Goal: Task Accomplishment & Management: Manage account settings

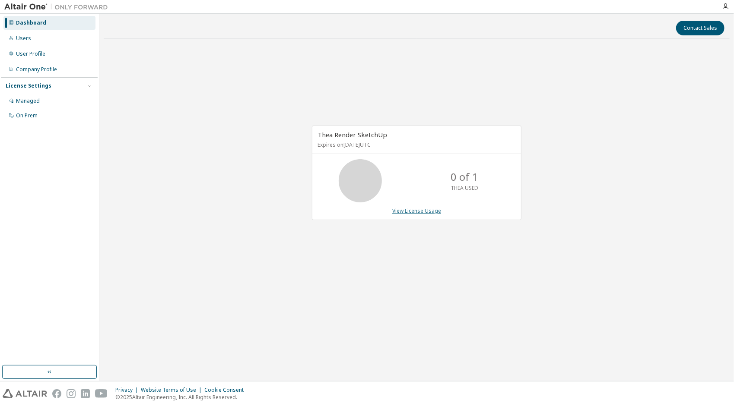
click at [428, 209] on link "View License Usage" at bounding box center [416, 210] width 49 height 7
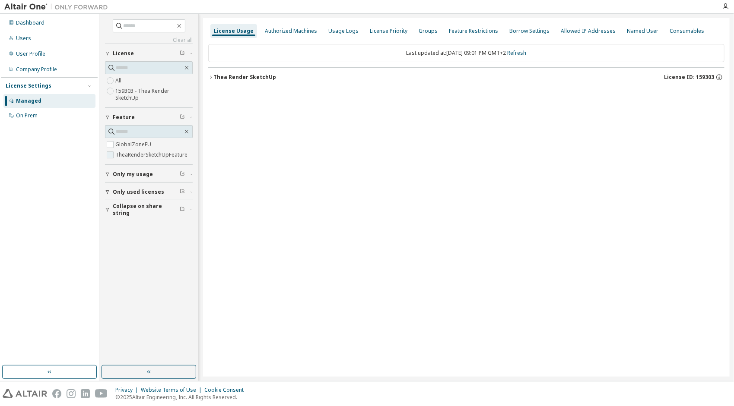
click at [172, 155] on label "TheaRenderSketchUpFeature" at bounding box center [152, 155] width 74 height 10
click at [242, 78] on div "Thea Render SketchUp" at bounding box center [244, 77] width 63 height 7
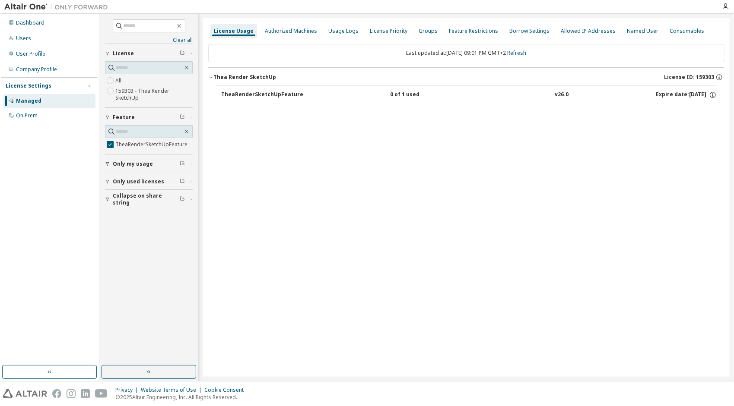
click at [390, 92] on div "0 of 1 used" at bounding box center [429, 95] width 78 height 8
click at [348, 35] on div "Usage Logs" at bounding box center [343, 31] width 37 height 14
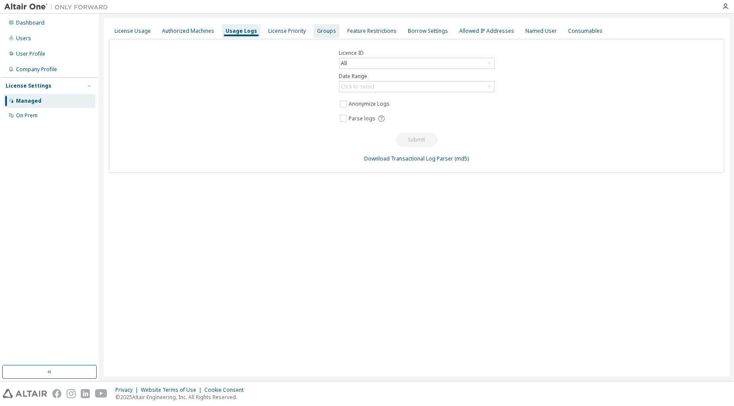
click at [322, 29] on div "Groups" at bounding box center [326, 31] width 19 height 7
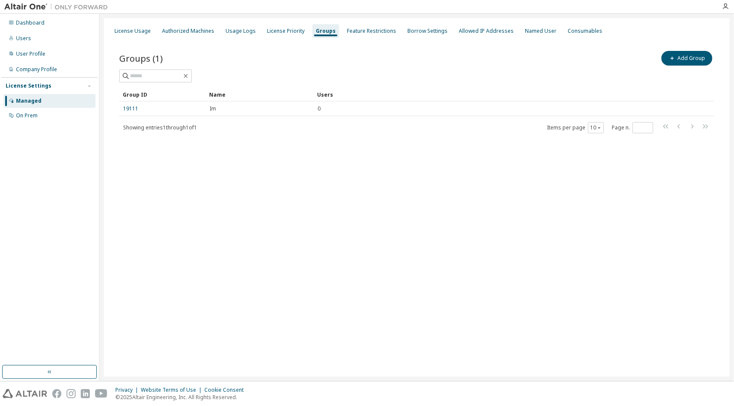
click at [180, 128] on span "Showing entries 1 through 1 of 1" at bounding box center [160, 127] width 74 height 7
click at [274, 29] on div "License Priority" at bounding box center [286, 31] width 38 height 7
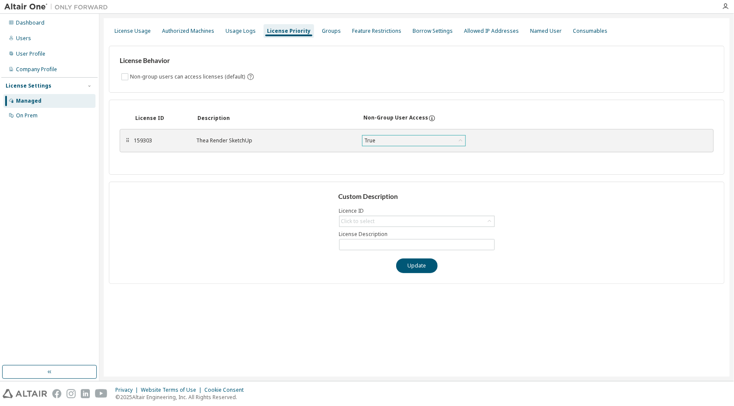
click at [415, 139] on div "True" at bounding box center [413, 141] width 103 height 10
click at [403, 162] on li "True" at bounding box center [412, 162] width 101 height 11
click at [414, 157] on div "License ID Description Non-Group User Access ⠿ 159303 [PERSON_NAME] SketchUp Tr…" at bounding box center [416, 137] width 615 height 75
click at [414, 221] on div "Click to select" at bounding box center [416, 221] width 155 height 10
click at [403, 246] on li "159303 - Thea Render SketchUp" at bounding box center [415, 244] width 153 height 11
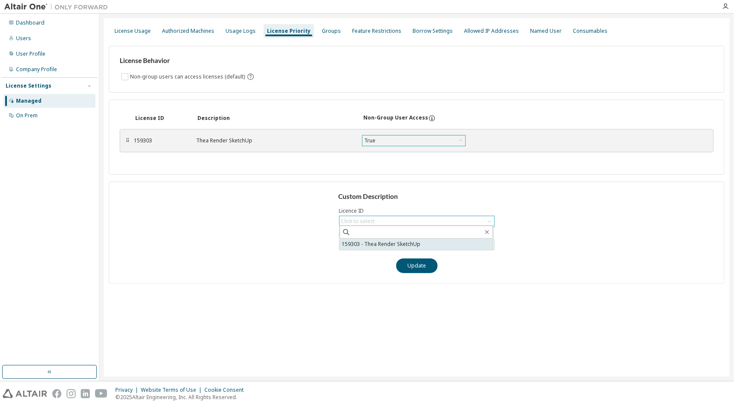
type input "**********"
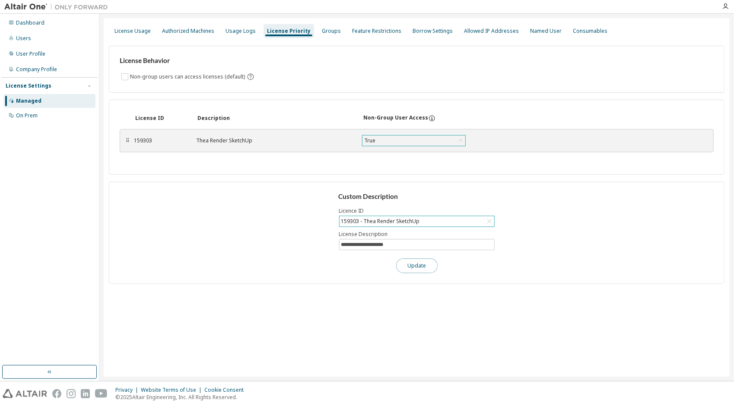
click at [417, 259] on button "Update" at bounding box center [416, 266] width 41 height 15
click at [433, 263] on button "Update" at bounding box center [416, 266] width 41 height 15
click at [459, 86] on div "License Behavior Non-group users can access licenses (default)" at bounding box center [416, 69] width 615 height 47
click at [143, 141] on div "159303" at bounding box center [160, 140] width 52 height 7
click at [123, 142] on div "⠿ 159303 [PERSON_NAME] SketchUp True Save" at bounding box center [417, 140] width 594 height 23
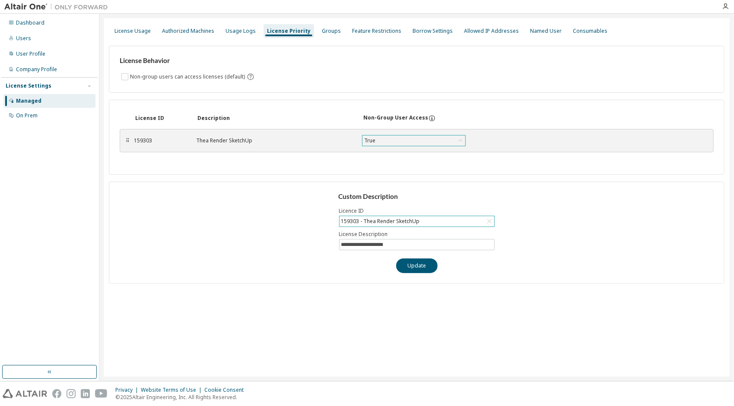
click at [128, 138] on div "⠿" at bounding box center [127, 140] width 5 height 7
click at [132, 76] on label "Non-group users can access licenses (default)" at bounding box center [188, 77] width 117 height 10
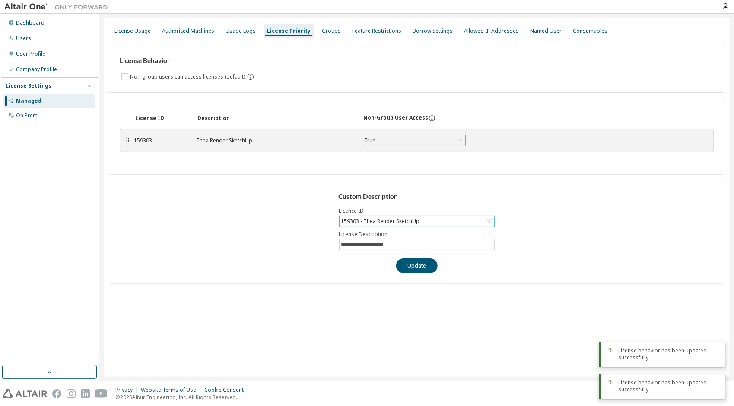
click at [127, 67] on div "License Behavior Non-group users can access licenses (default)" at bounding box center [416, 69] width 615 height 47
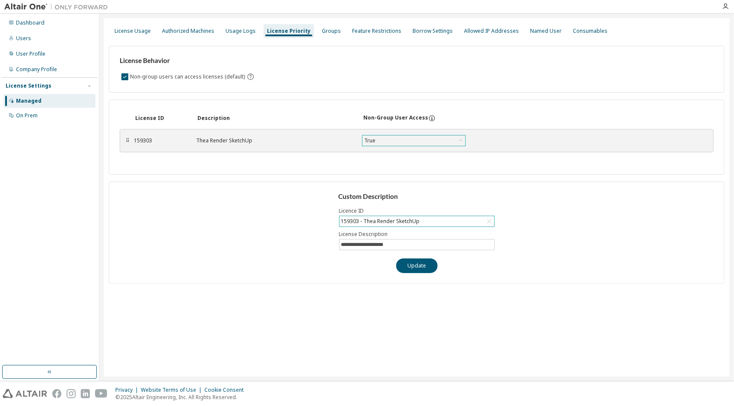
click at [18, 100] on div "Managed" at bounding box center [28, 101] width 25 height 7
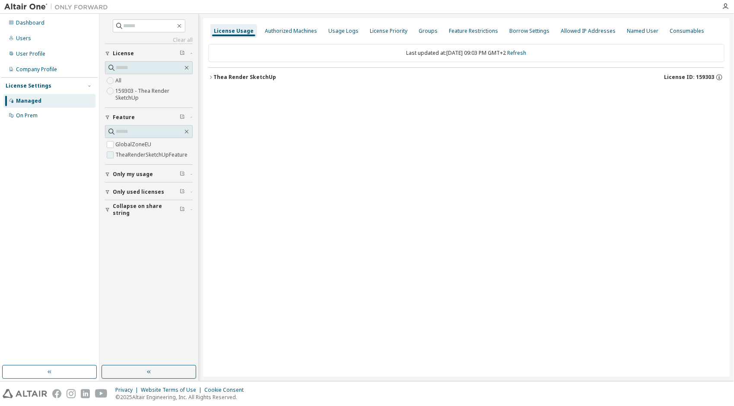
click at [136, 153] on label "TheaRenderSketchUpFeature" at bounding box center [152, 155] width 74 height 10
click at [719, 74] on icon "button" at bounding box center [719, 77] width 6 height 6
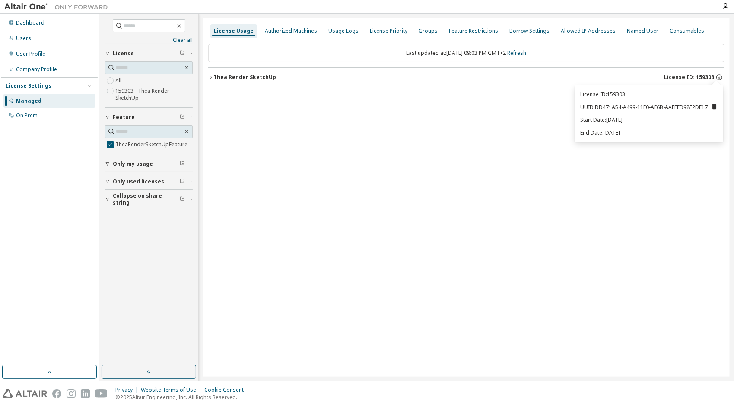
click at [714, 107] on icon at bounding box center [714, 107] width 5 height 6
click at [523, 263] on div "License Usage Authorized Machines Usage Logs License Priority Groups Feature Re…" at bounding box center [466, 197] width 526 height 359
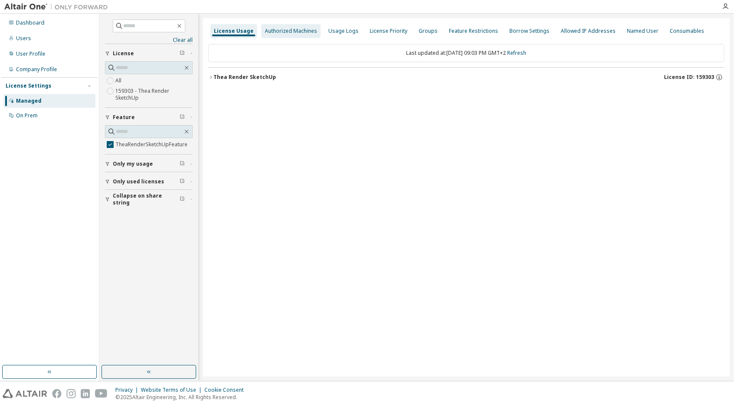
click at [309, 33] on div "Authorized Machines" at bounding box center [291, 31] width 52 height 7
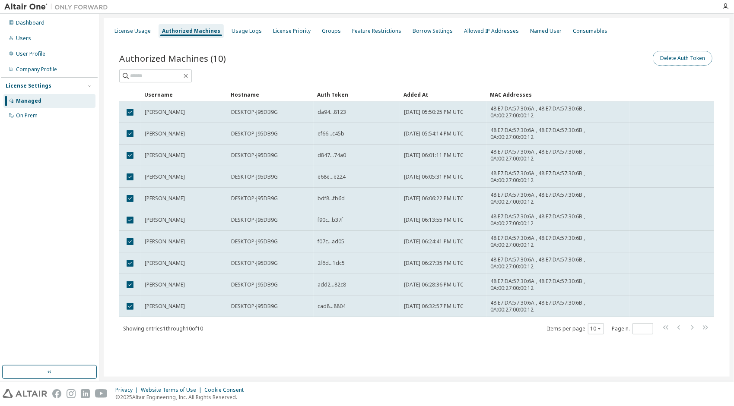
click at [709, 60] on button "Delete Auth Token" at bounding box center [682, 58] width 60 height 15
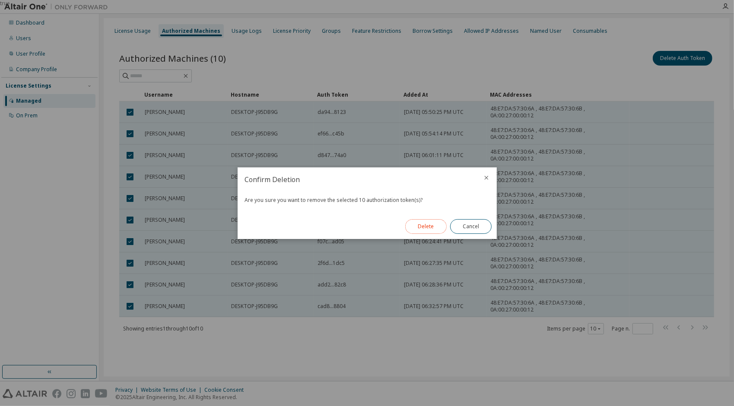
click at [433, 228] on button "Delete" at bounding box center [425, 226] width 41 height 15
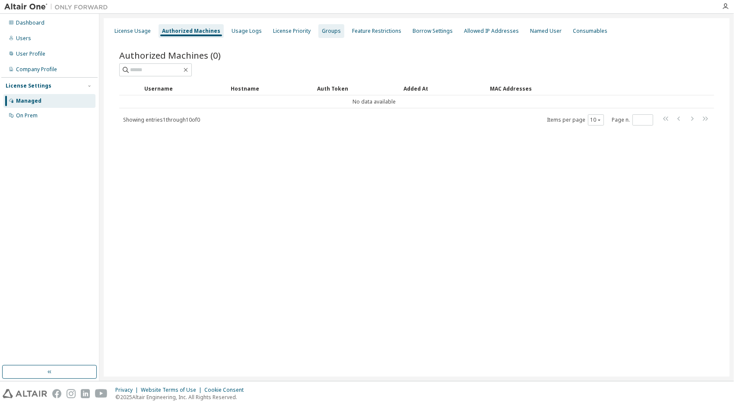
click at [327, 33] on div "Groups" at bounding box center [331, 31] width 19 height 7
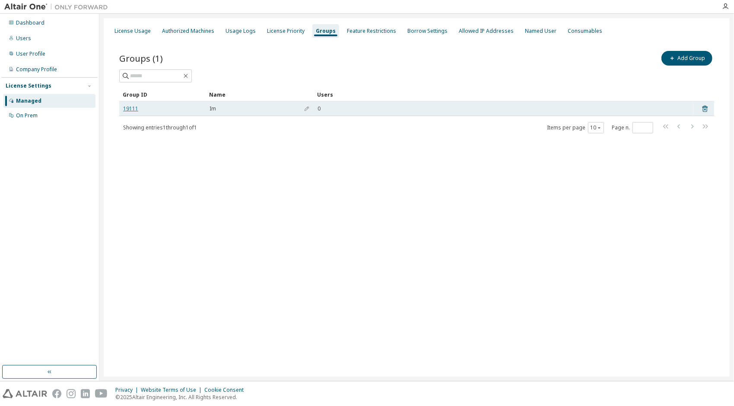
click at [135, 107] on link "19111" at bounding box center [130, 108] width 15 height 7
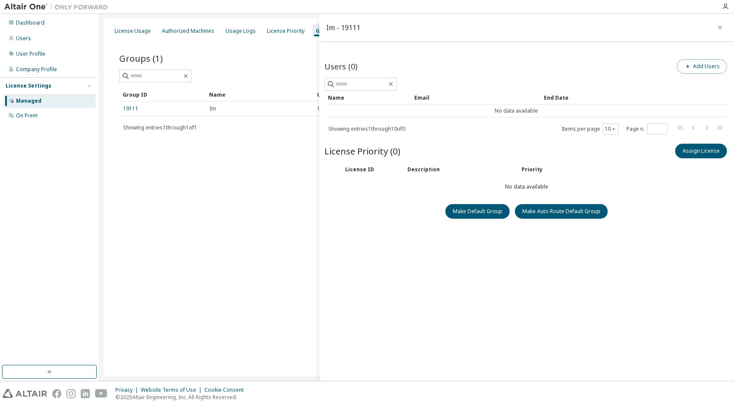
click at [719, 71] on button "Add Users" at bounding box center [702, 66] width 50 height 15
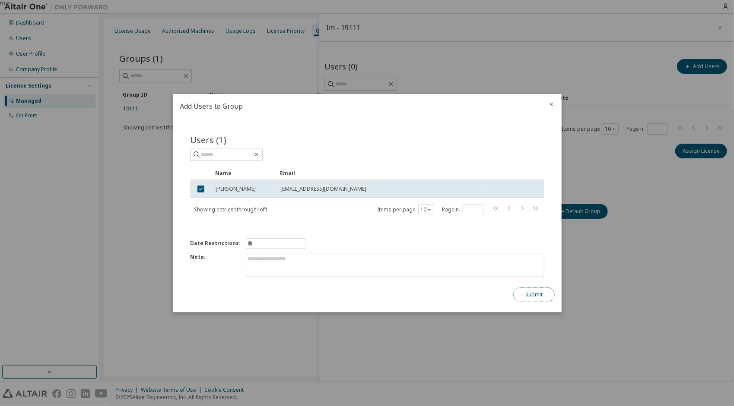
click at [534, 294] on button "Submit" at bounding box center [533, 295] width 41 height 15
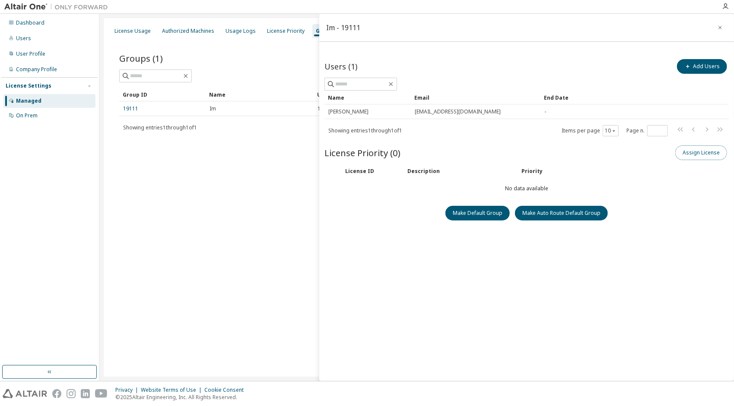
click at [691, 147] on button "Assign License" at bounding box center [701, 153] width 52 height 15
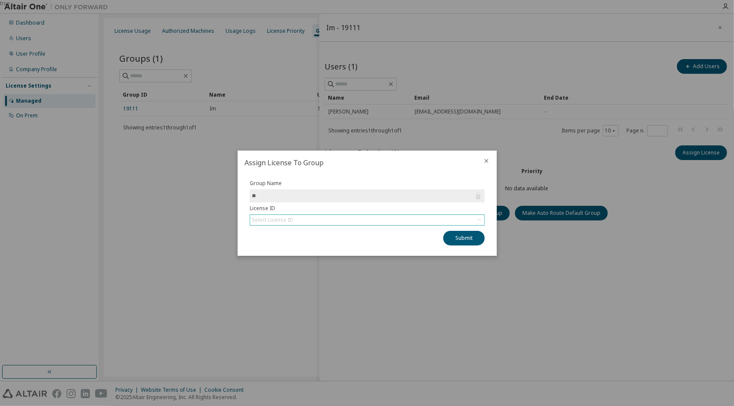
click at [355, 221] on div "Select License ID" at bounding box center [367, 220] width 234 height 10
click at [340, 249] on li "159303 - Thea Render SketchUp" at bounding box center [366, 243] width 233 height 11
click at [454, 236] on button "Submit" at bounding box center [463, 238] width 41 height 15
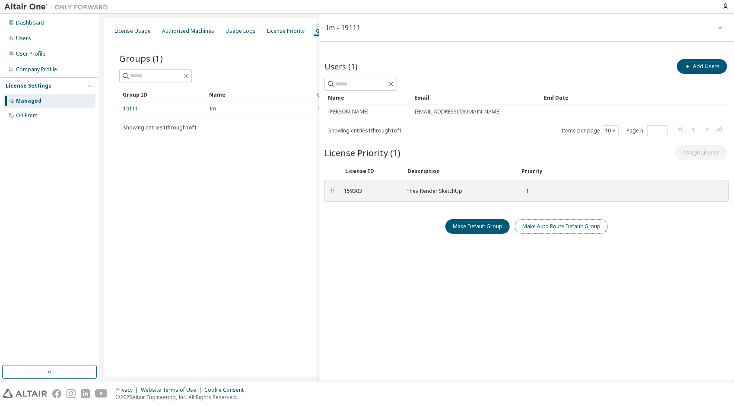
click at [527, 224] on button "Make Auto Route Default Group" at bounding box center [561, 226] width 93 height 15
click at [248, 64] on div "Groups (1) Add Group" at bounding box center [416, 58] width 595 height 18
click at [281, 34] on div "License Priority" at bounding box center [286, 31] width 38 height 7
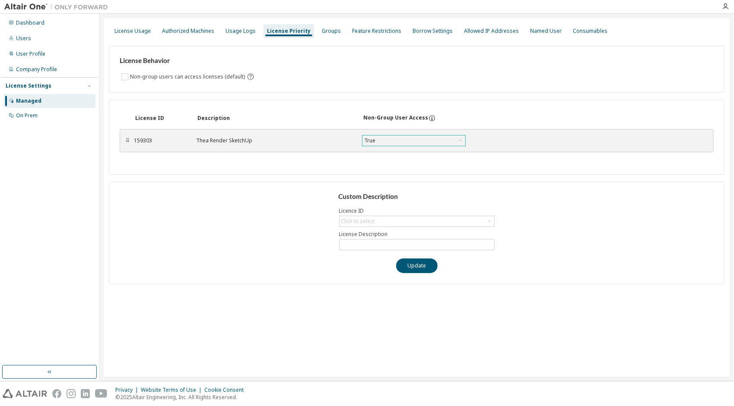
click at [382, 137] on div "True" at bounding box center [413, 141] width 103 height 10
click at [380, 168] on li "False" at bounding box center [412, 173] width 101 height 11
click at [500, 137] on button "Save" at bounding box center [496, 140] width 41 height 15
click at [356, 245] on input "text" at bounding box center [416, 244] width 151 height 7
click at [361, 219] on div "Click to select" at bounding box center [358, 221] width 34 height 7
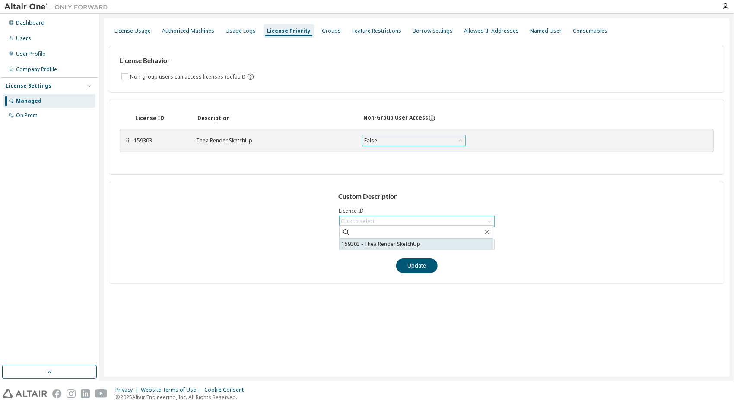
click at [359, 242] on li "159303 - Thea Render SketchUp" at bounding box center [415, 244] width 153 height 11
type input "**********"
click at [358, 246] on input "**********" at bounding box center [416, 244] width 151 height 7
drag, startPoint x: 358, startPoint y: 263, endPoint x: 385, endPoint y: 263, distance: 26.8
click at [358, 263] on div "**********" at bounding box center [416, 233] width 615 height 102
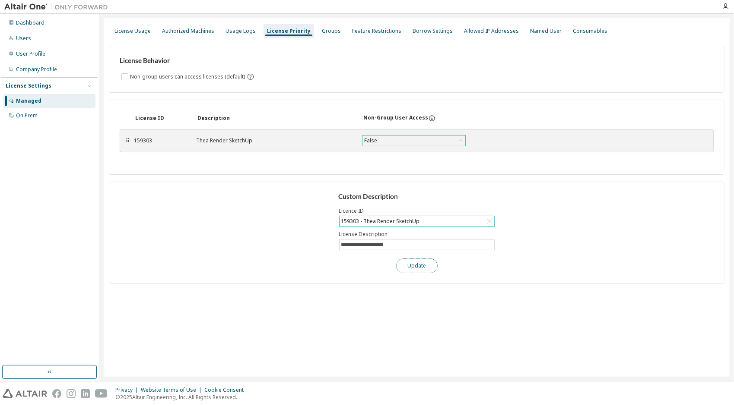
click at [411, 263] on button "Update" at bounding box center [416, 266] width 41 height 15
click at [325, 25] on div "Groups" at bounding box center [331, 31] width 26 height 14
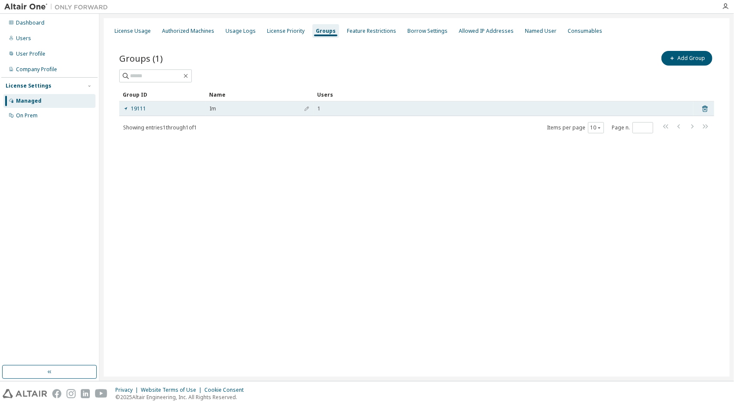
click at [406, 109] on div "1" at bounding box center [503, 108] width 372 height 7
click at [706, 109] on icon at bounding box center [705, 109] width 8 height 10
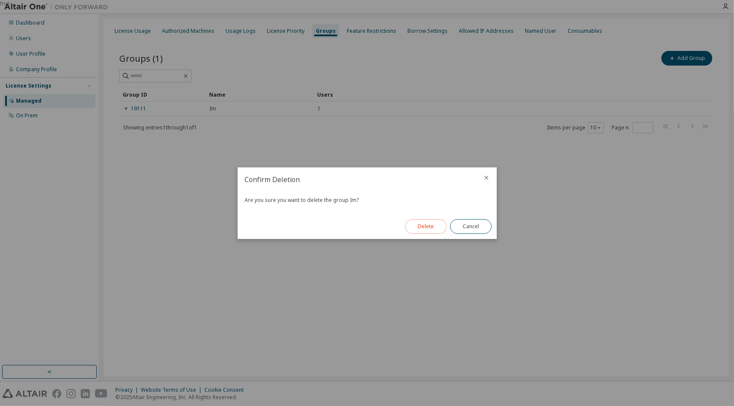
click at [428, 229] on button "Delete" at bounding box center [425, 226] width 41 height 15
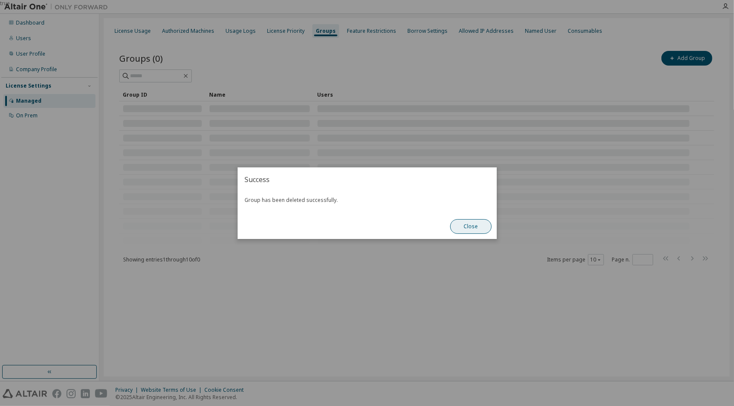
click at [475, 223] on button "Close" at bounding box center [470, 226] width 41 height 15
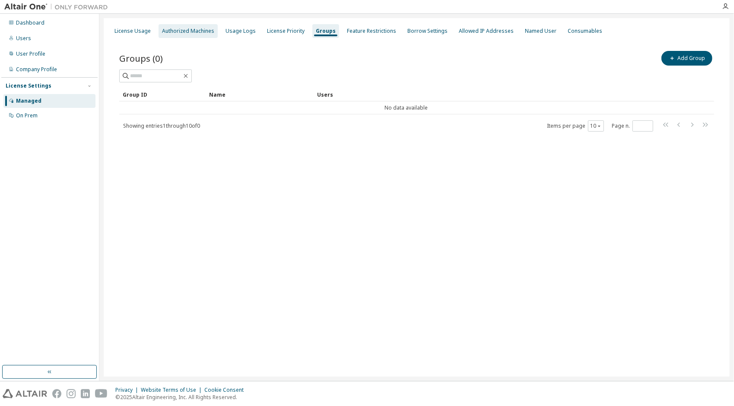
click at [193, 36] on div "Authorized Machines" at bounding box center [187, 31] width 59 height 14
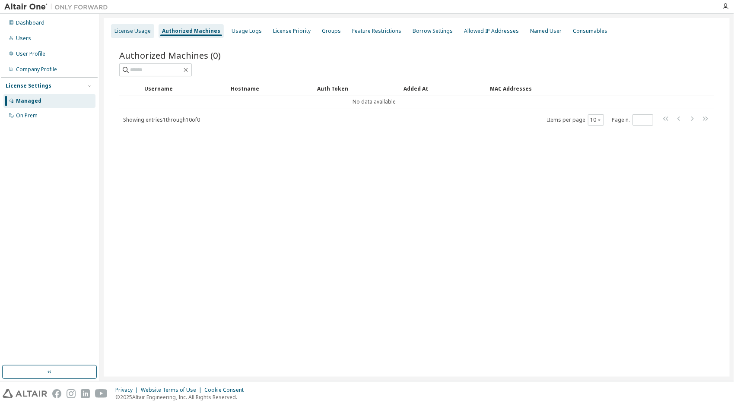
click at [140, 34] on div "License Usage" at bounding box center [132, 31] width 36 height 7
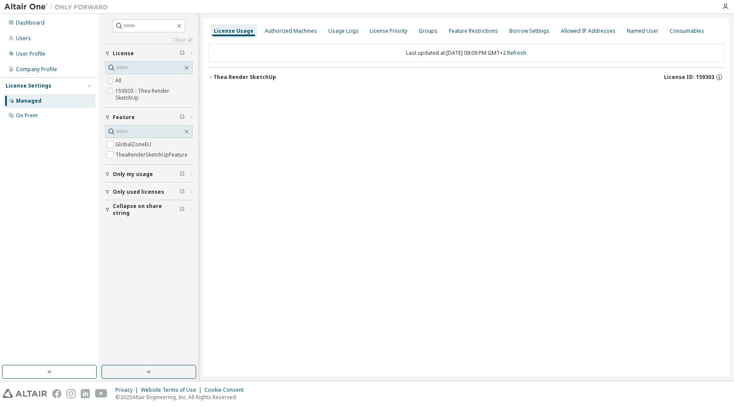
click at [132, 93] on label "159303 - Thea Render SketchUp" at bounding box center [153, 94] width 77 height 17
click at [295, 76] on div "Thea Render SketchUp License ID: 159303" at bounding box center [468, 77] width 511 height 8
click at [406, 111] on div "0 of 1 used" at bounding box center [429, 113] width 78 height 8
click at [713, 111] on icon "button" at bounding box center [713, 113] width 8 height 8
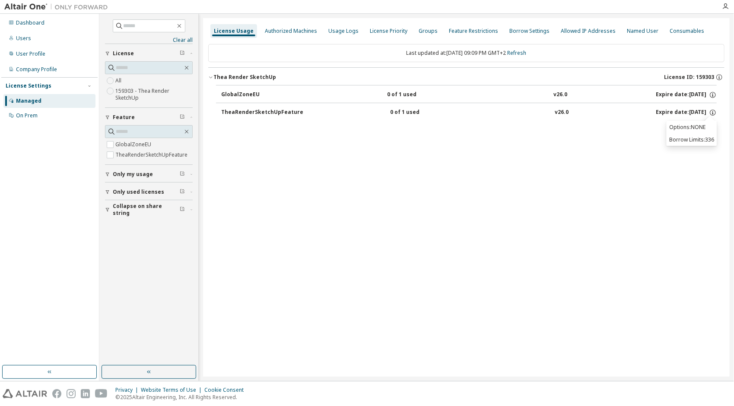
click at [699, 129] on p "Options: NONE" at bounding box center [691, 127] width 45 height 7
click at [710, 114] on icon "button" at bounding box center [712, 113] width 6 height 6
click at [630, 31] on div "Named User" at bounding box center [643, 31] width 32 height 7
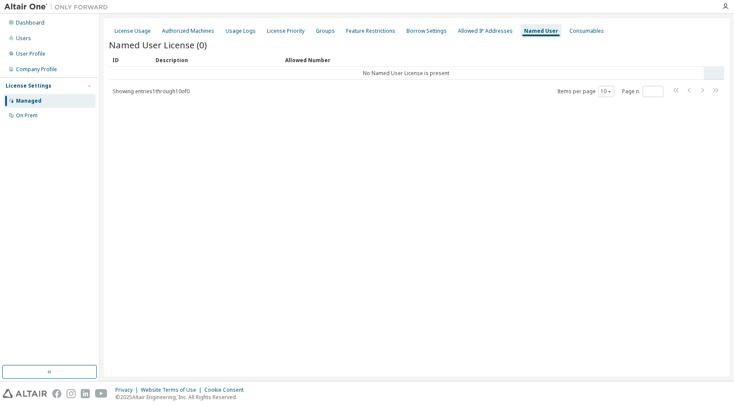
click at [437, 75] on td "No Named User License is present" at bounding box center [406, 73] width 595 height 13
click at [706, 72] on tr "No Named User License is present" at bounding box center [416, 73] width 615 height 13
click at [719, 73] on tr "No Named User License is present" at bounding box center [416, 73] width 615 height 13
click at [725, 73] on div "License Usage Authorized Machines Usage Logs License Priority Groups Feature Re…" at bounding box center [417, 197] width 626 height 359
click at [714, 73] on tr "No Named User License is present" at bounding box center [416, 73] width 615 height 13
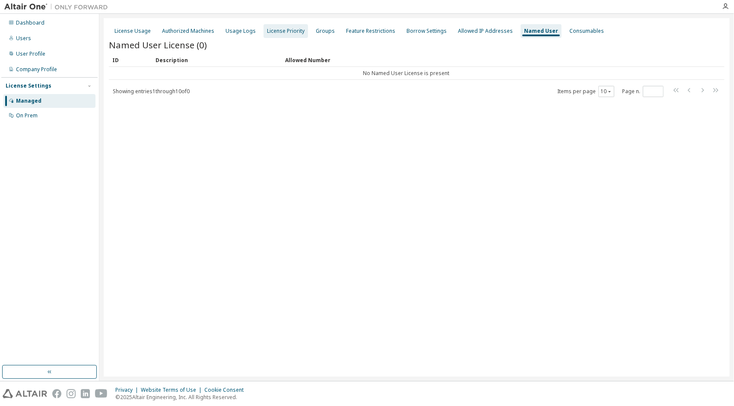
click at [295, 32] on div "License Priority" at bounding box center [286, 31] width 38 height 7
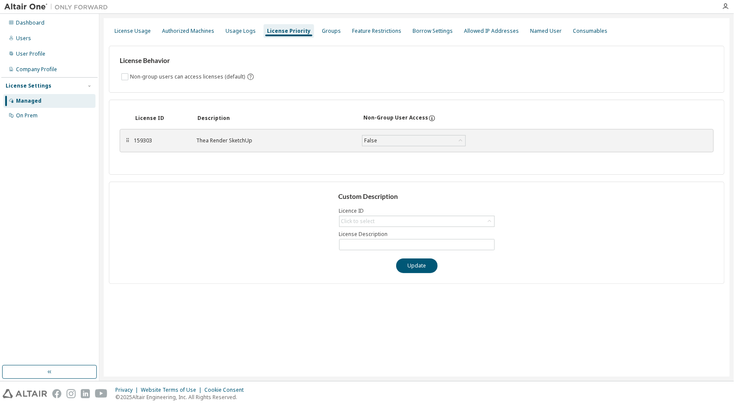
click at [215, 140] on div "Thea Render SketchUp" at bounding box center [273, 140] width 155 height 7
click at [388, 140] on div "False" at bounding box center [413, 141] width 103 height 10
click at [396, 161] on li "True" at bounding box center [412, 162] width 101 height 11
click at [501, 143] on button "Save" at bounding box center [496, 140] width 41 height 15
click at [399, 216] on div "Click to select" at bounding box center [416, 221] width 155 height 10
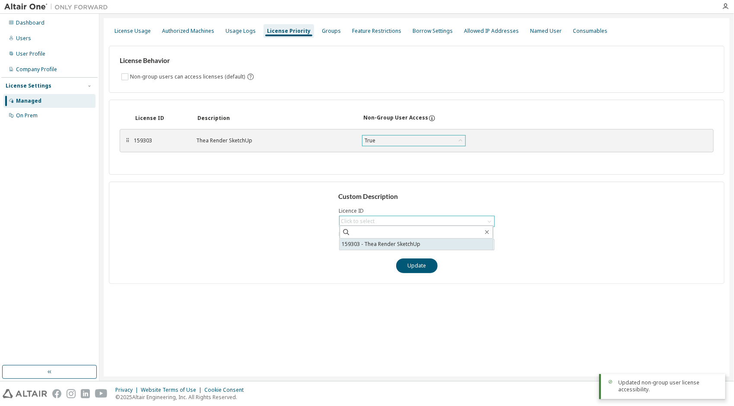
click at [398, 241] on li "159303 - Thea Render SketchUp" at bounding box center [415, 244] width 153 height 11
type input "**********"
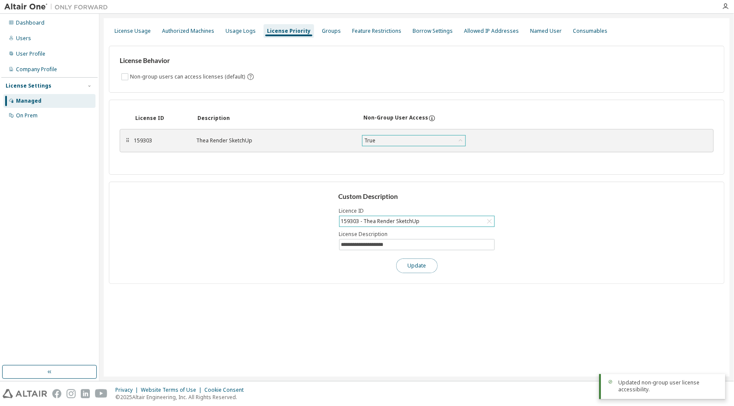
click at [407, 263] on button "Update" at bounding box center [416, 266] width 41 height 15
click at [117, 28] on div "License Usage" at bounding box center [132, 31] width 36 height 7
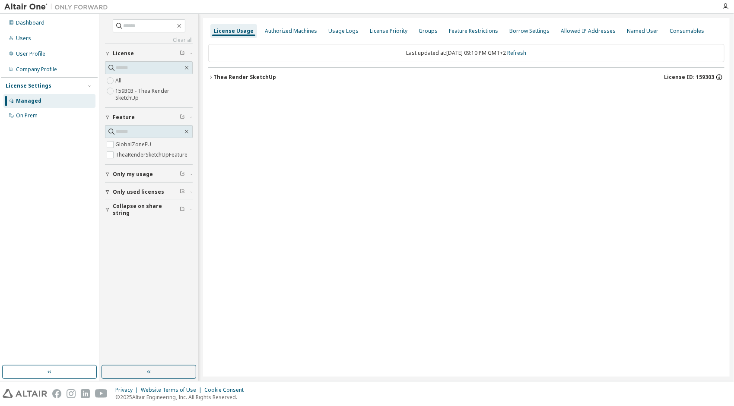
click at [719, 77] on icon "button" at bounding box center [718, 78] width 1 height 2
click at [271, 73] on div "Thea Render SketchUp License ID: 159303" at bounding box center [468, 77] width 511 height 8
click at [346, 35] on div "Usage Logs" at bounding box center [343, 31] width 37 height 14
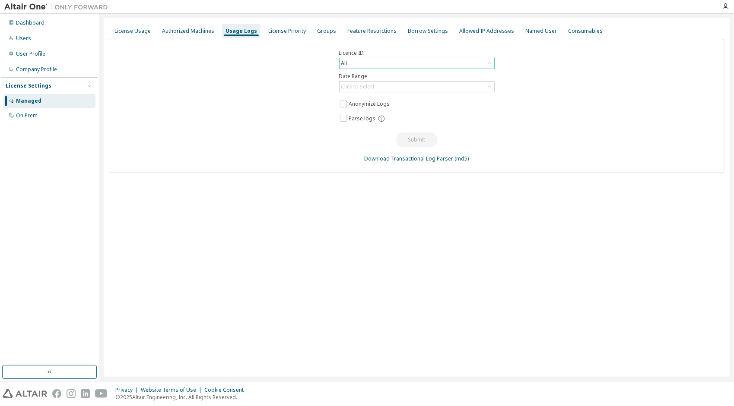
click at [370, 65] on div "All" at bounding box center [416, 63] width 155 height 10
click at [371, 99] on li "159303 - Thea Render SketchUp" at bounding box center [415, 98] width 153 height 11
click at [387, 82] on div "Click to select" at bounding box center [416, 87] width 155 height 10
click at [391, 86] on div "Click to select" at bounding box center [416, 87] width 155 height 10
click at [285, 29] on div "License Priority" at bounding box center [287, 31] width 38 height 7
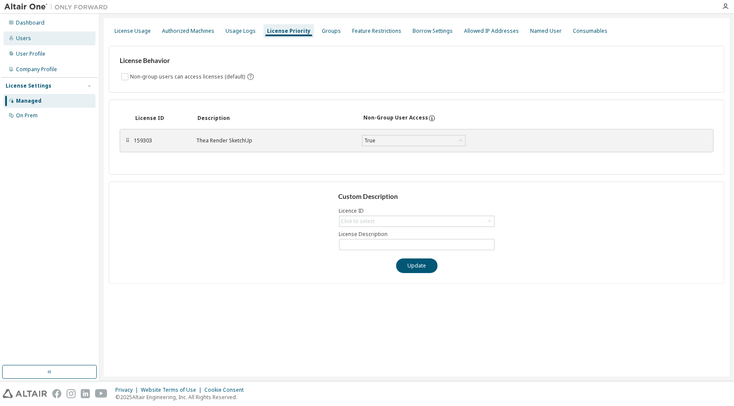
click at [30, 37] on div "Users" at bounding box center [49, 39] width 92 height 14
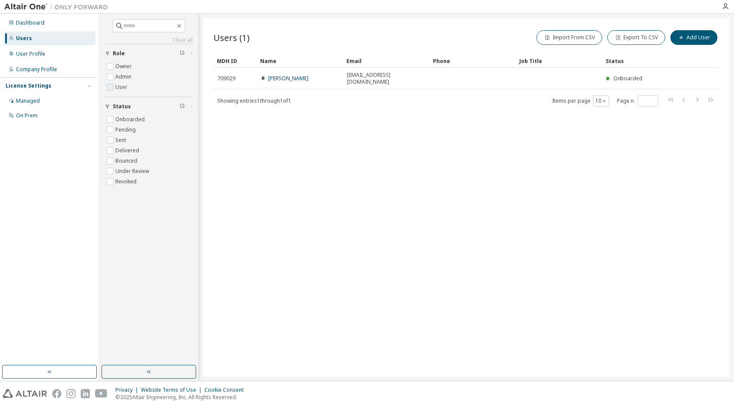
click at [115, 84] on label "User" at bounding box center [122, 87] width 14 height 10
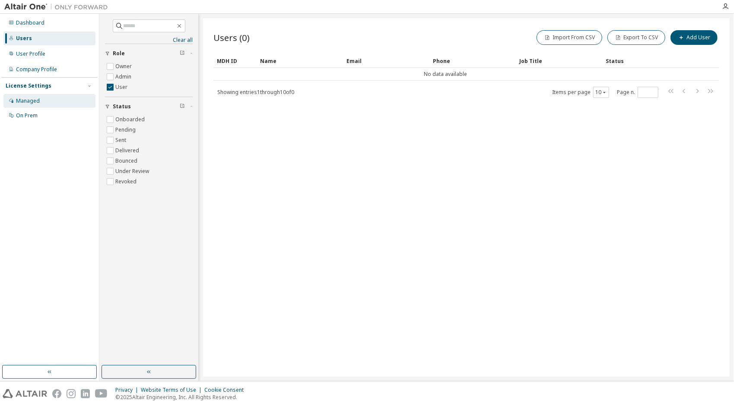
click at [40, 101] on div "Managed" at bounding box center [49, 101] width 92 height 14
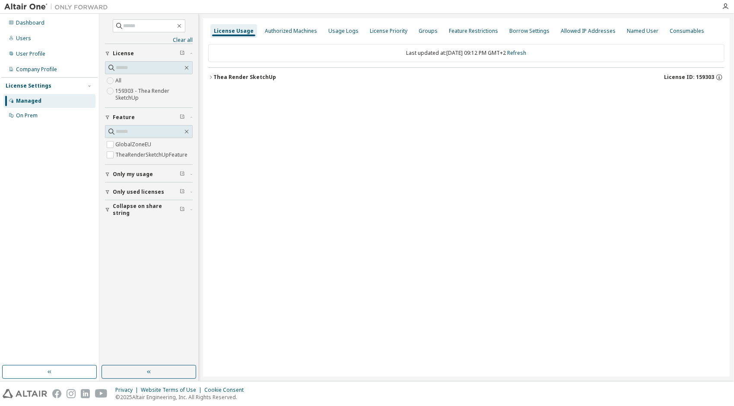
click at [372, 122] on div "License Usage Authorized Machines Usage Logs License Priority Groups Feature Re…" at bounding box center [466, 197] width 526 height 359
click at [263, 72] on button "Thea Render SketchUp License ID: 159303" at bounding box center [466, 77] width 516 height 19
click at [404, 115] on div "0 of 1 used" at bounding box center [429, 113] width 78 height 8
click at [398, 108] on button "TheaRenderSketchUpFeature 0 of 1 used v26.0 Expire date: [DATE]" at bounding box center [468, 112] width 495 height 19
click at [231, 109] on div "TheaRenderSketchUpFeature" at bounding box center [262, 113] width 82 height 8
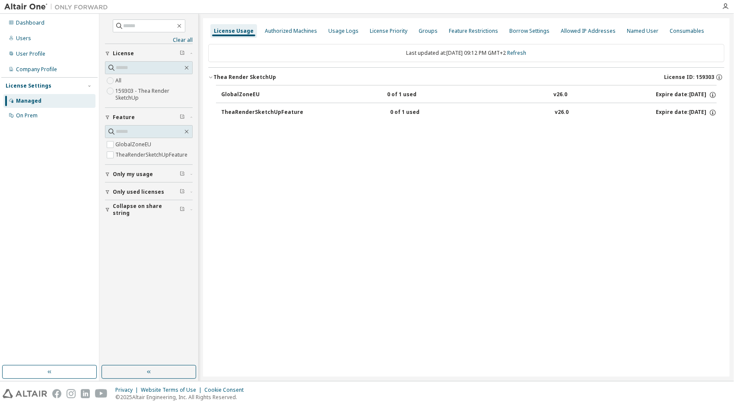
click at [231, 109] on div "TheaRenderSketchUpFeature" at bounding box center [262, 113] width 82 height 8
drag, startPoint x: 231, startPoint y: 109, endPoint x: 222, endPoint y: 124, distance: 17.1
click at [222, 124] on div "Last updated at: [DATE] 09:12 PM GMT+2 Refresh [PERSON_NAME] SketchUp License I…" at bounding box center [466, 85] width 516 height 92
click at [27, 101] on div "Managed" at bounding box center [28, 101] width 25 height 7
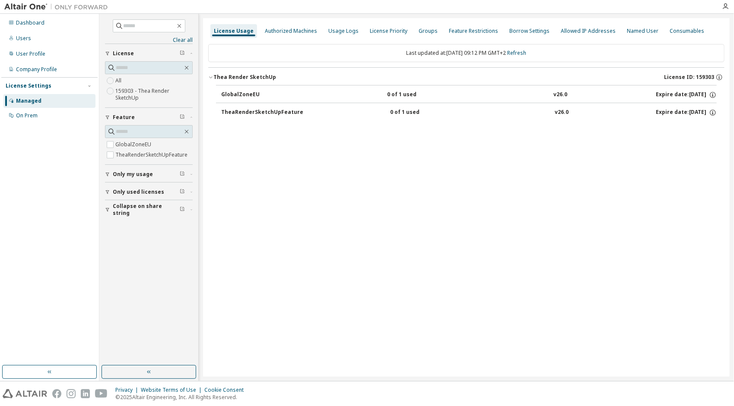
click at [27, 101] on div "Managed" at bounding box center [28, 101] width 25 height 7
click at [671, 25] on div "Consumables" at bounding box center [686, 31] width 41 height 14
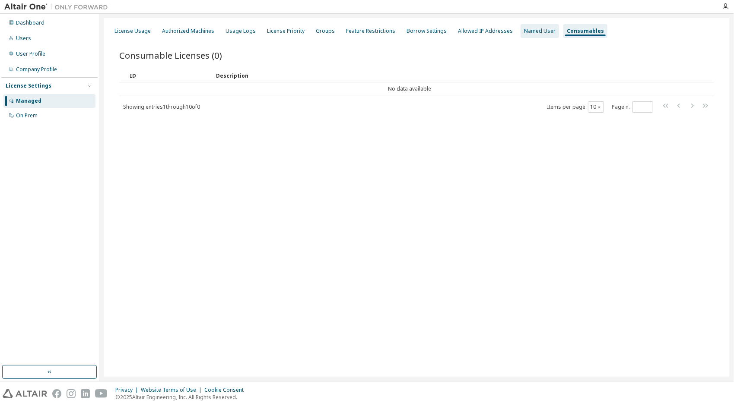
click at [529, 33] on div "Named User" at bounding box center [540, 31] width 32 height 7
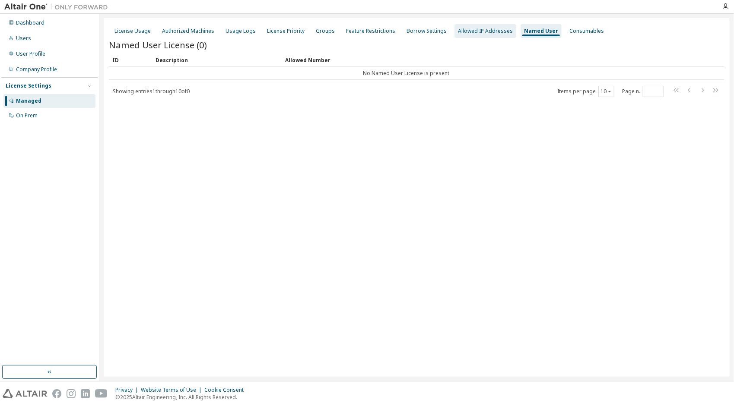
click at [482, 34] on div "Allowed IP Addresses" at bounding box center [485, 31] width 55 height 7
